Goal: Task Accomplishment & Management: Use online tool/utility

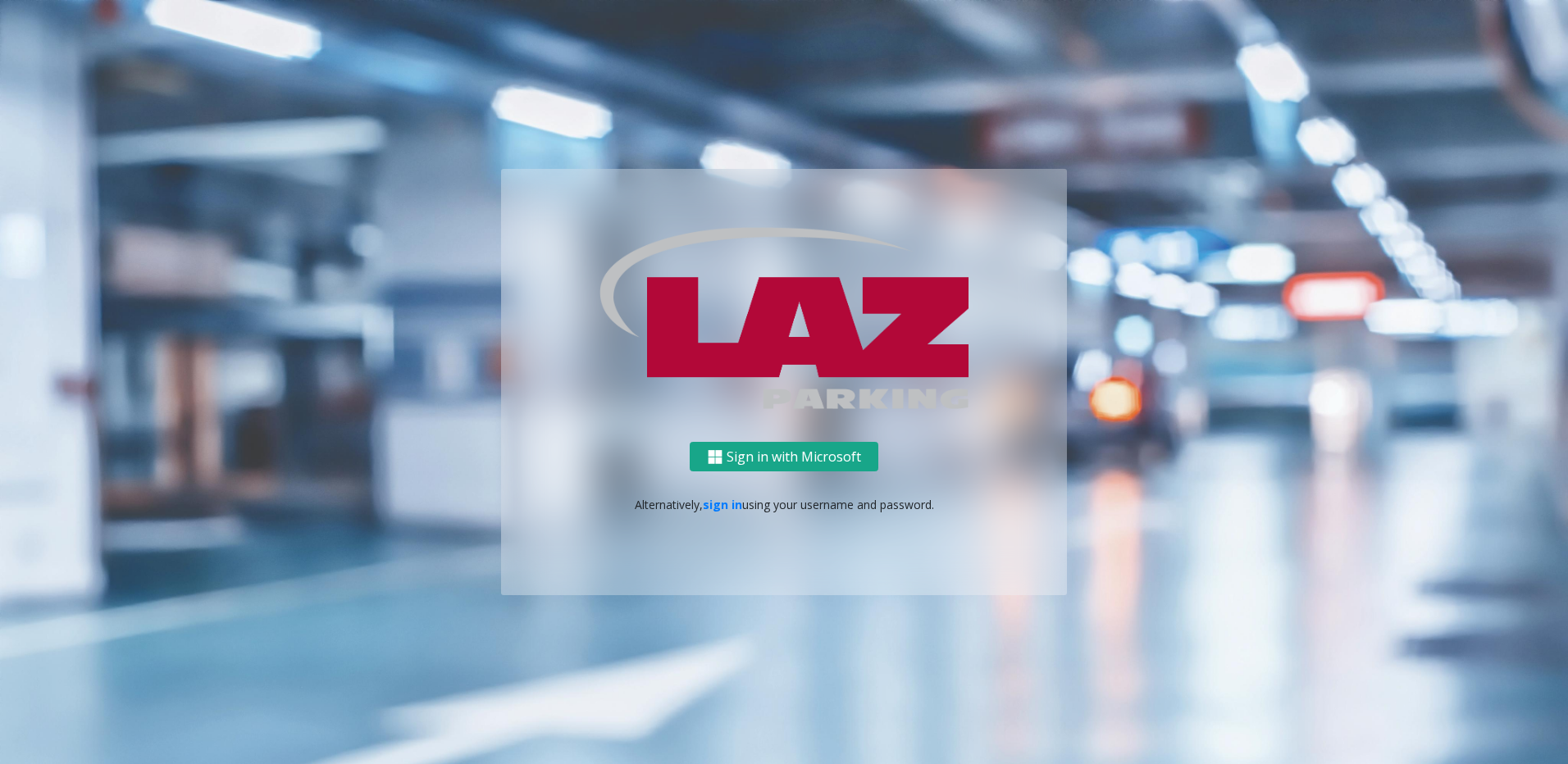
click at [747, 330] on button "Sign in with Microsoft" at bounding box center [784, 458] width 188 height 30
click at [722, 497] on link "sign in" at bounding box center [722, 505] width 39 height 16
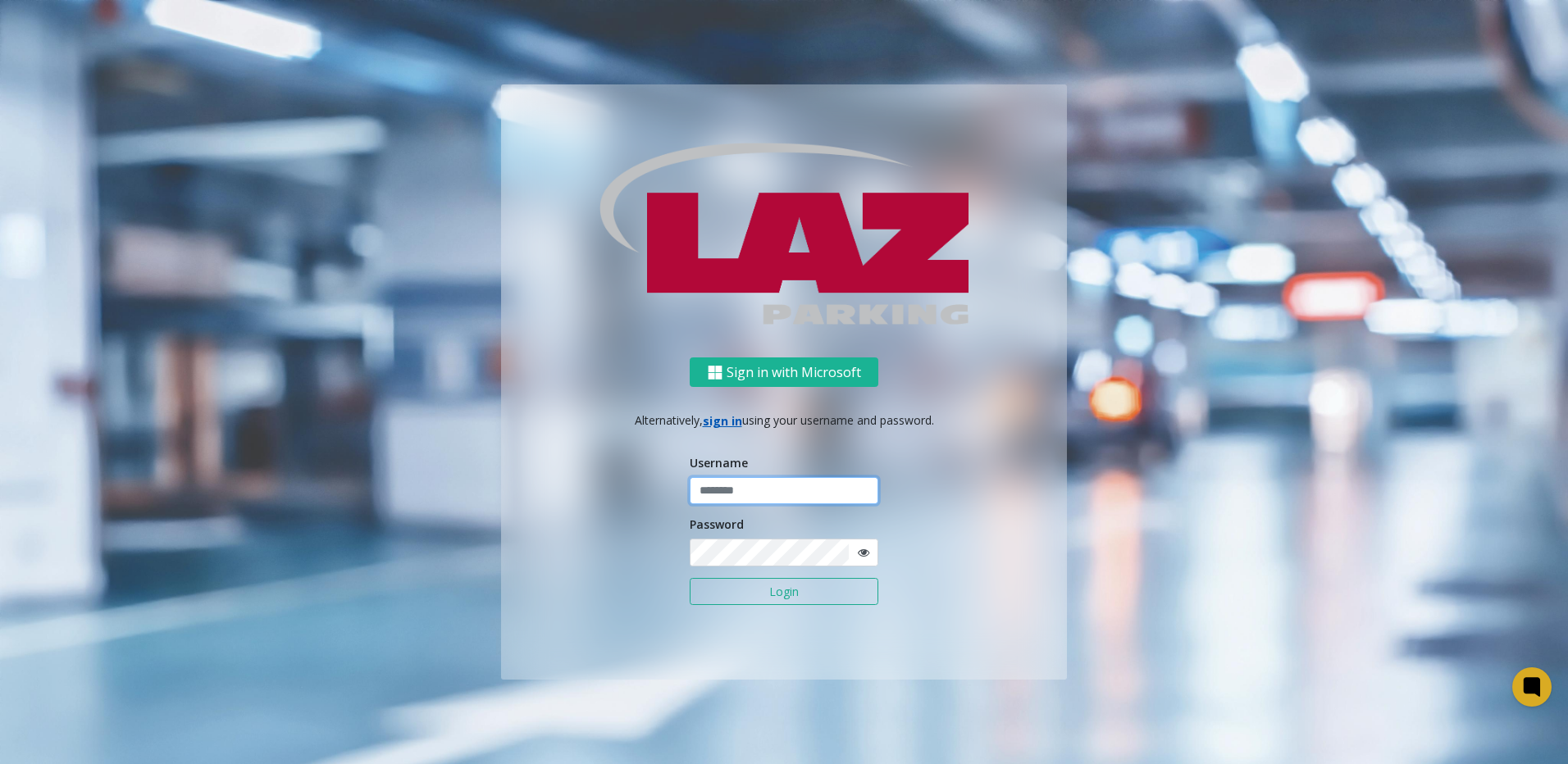
type input "********"
click at [764, 588] on button "Login" at bounding box center [784, 592] width 188 height 28
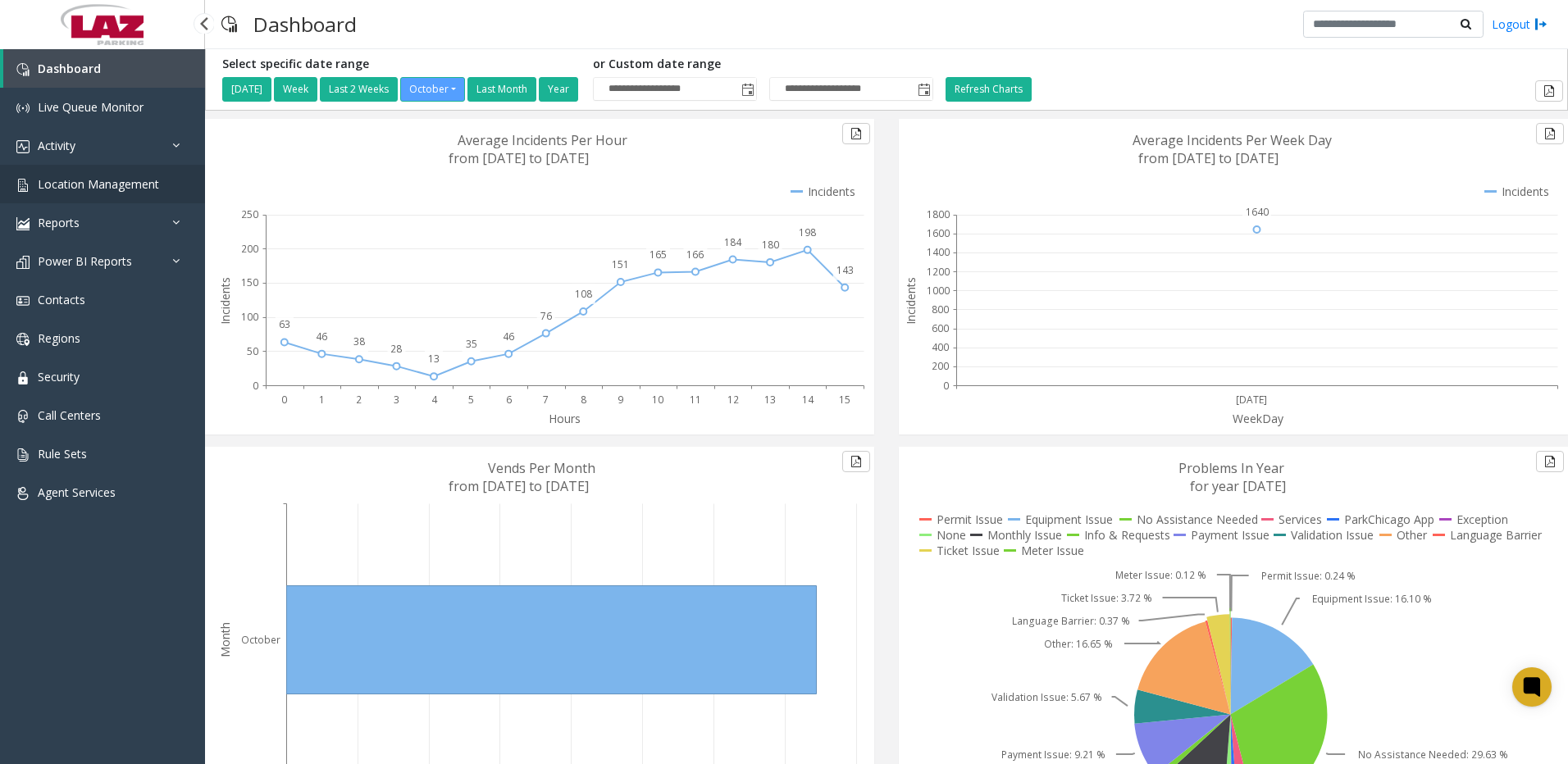
click at [70, 183] on span "Location Management" at bounding box center [98, 184] width 122 height 16
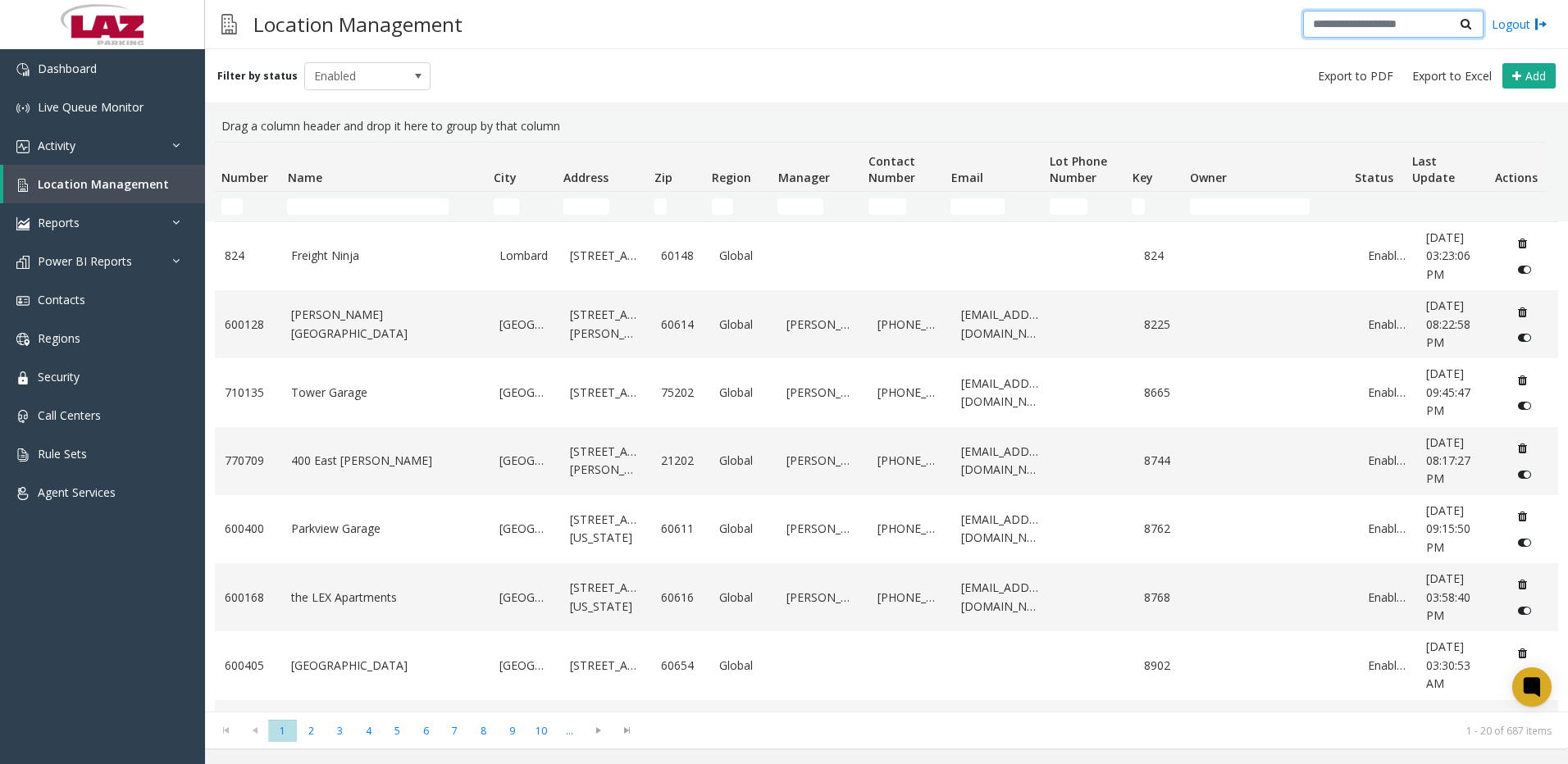
click at [1345, 28] on input "text" at bounding box center [1393, 24] width 180 height 28
type input "******"
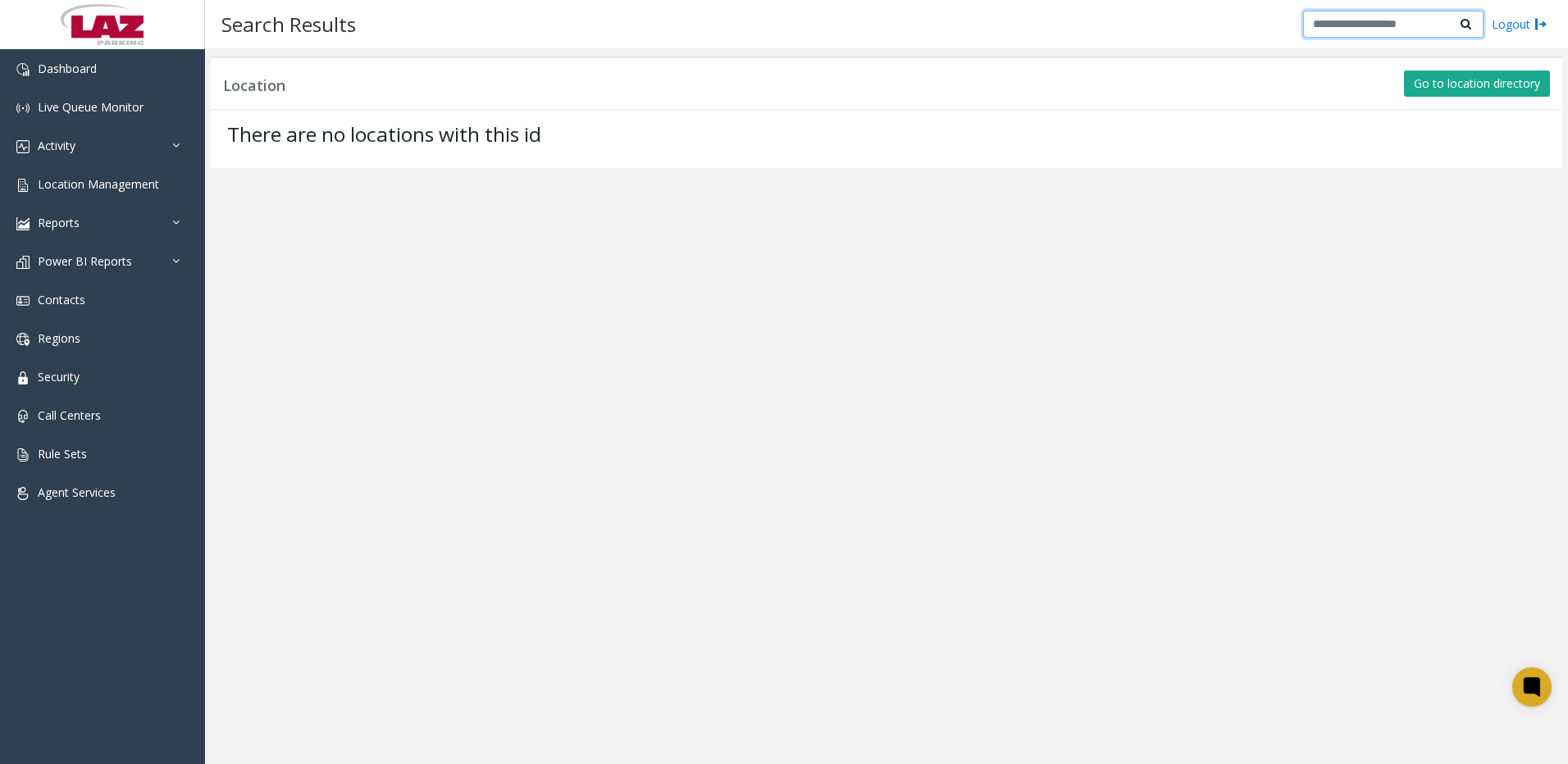
click at [1345, 28] on input "text" at bounding box center [1393, 24] width 180 height 28
click at [629, 203] on app-search "Location Go to location directory There are no locations with this id" at bounding box center [887, 406] width 1363 height 715
drag, startPoint x: 425, startPoint y: 43, endPoint x: 424, endPoint y: 32, distance: 11.0
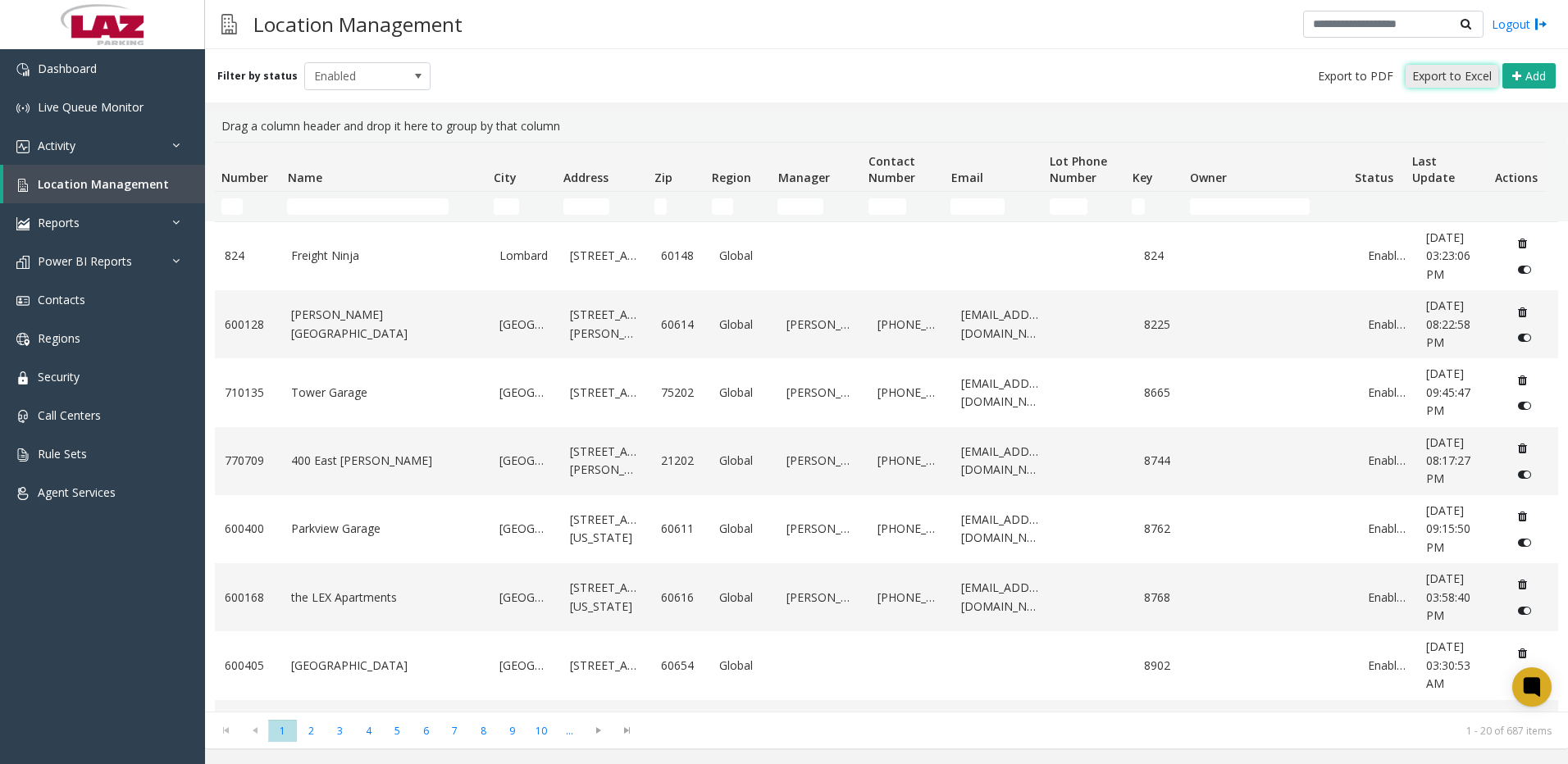
click at [1454, 73] on span "Export to Excel" at bounding box center [1453, 76] width 80 height 16
